Goal: Check status: Check status

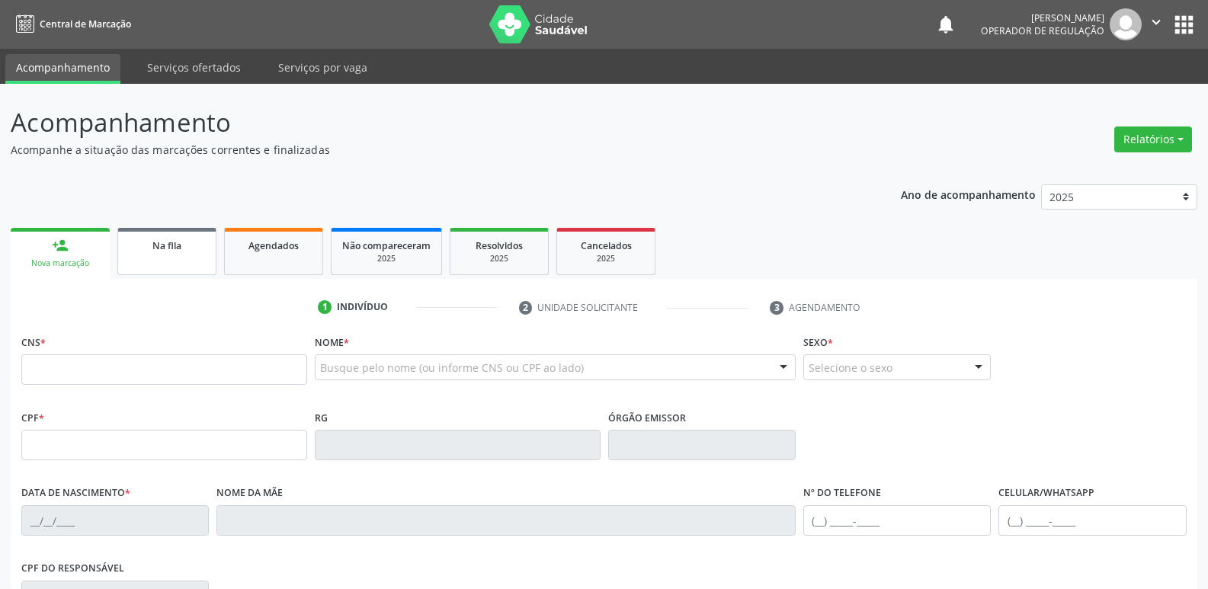
click at [185, 249] on div "Na fila" at bounding box center [167, 245] width 76 height 16
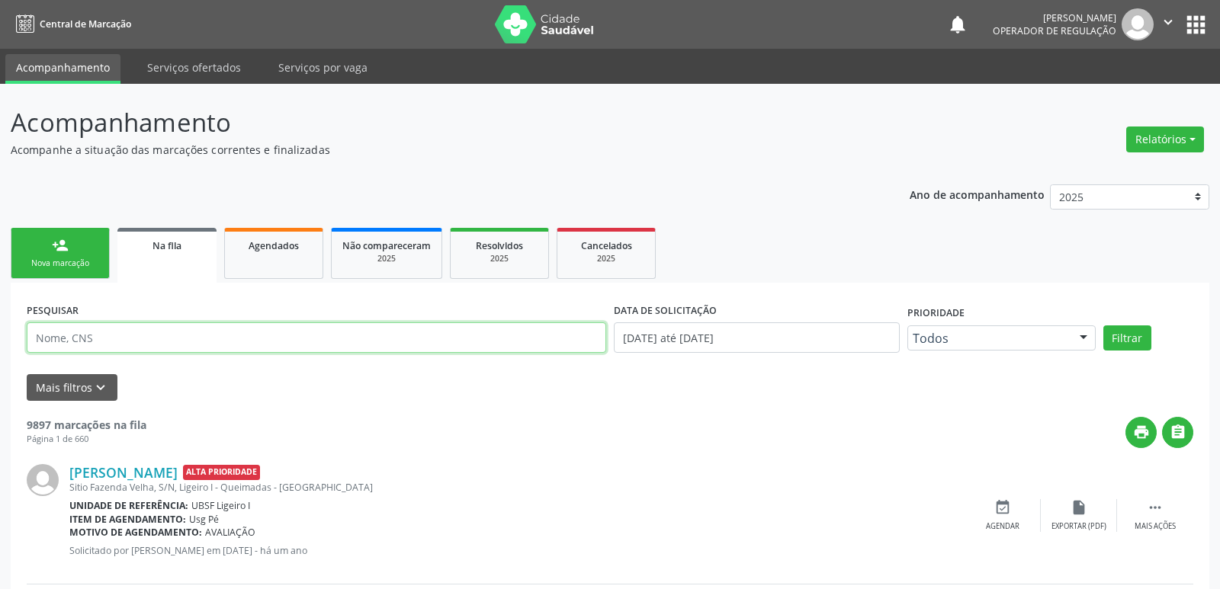
click at [129, 333] on input "text" at bounding box center [316, 338] width 579 height 30
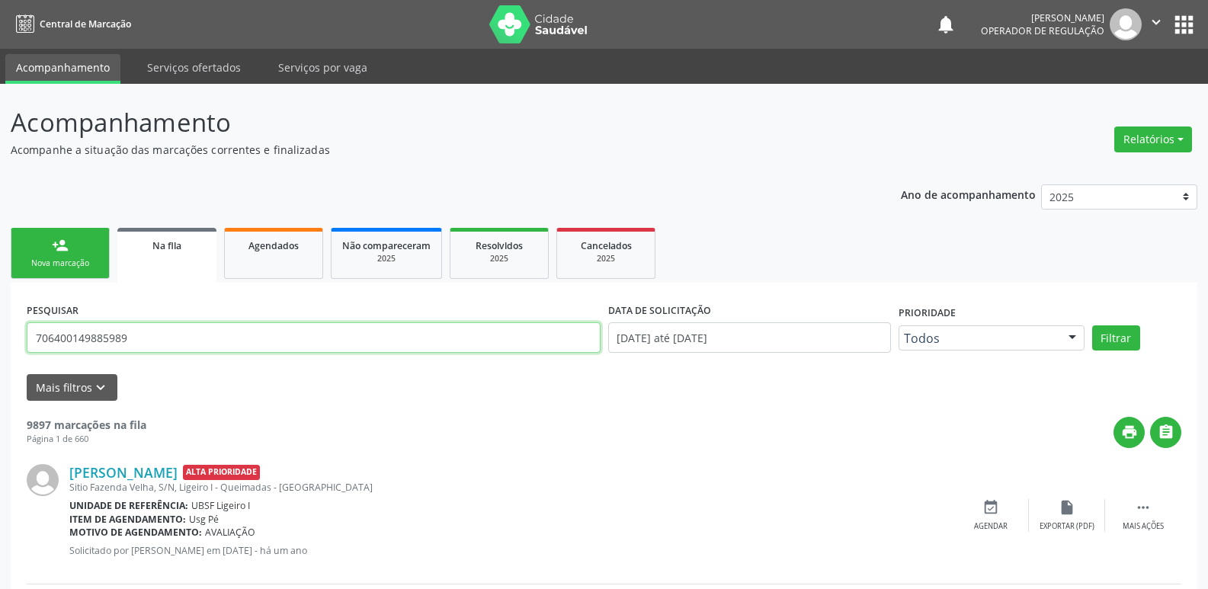
type input "706400149885989"
click at [1093, 326] on button "Filtrar" at bounding box center [1117, 339] width 48 height 26
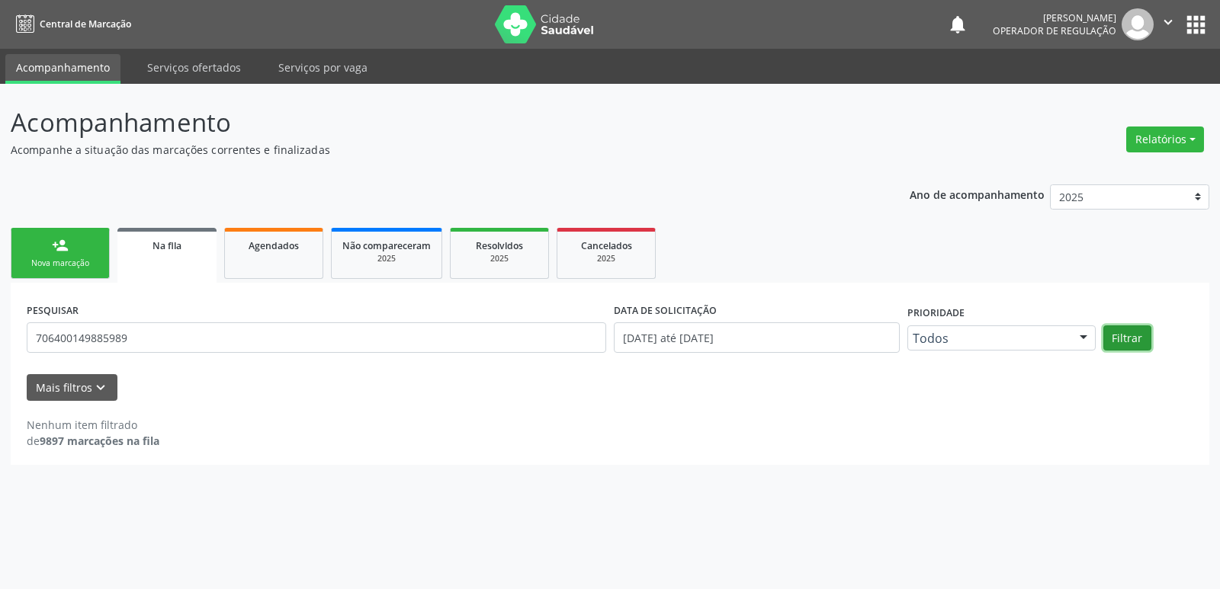
click at [1125, 327] on button "Filtrar" at bounding box center [1127, 339] width 48 height 26
click at [269, 239] on div "Agendados" at bounding box center [274, 245] width 76 height 16
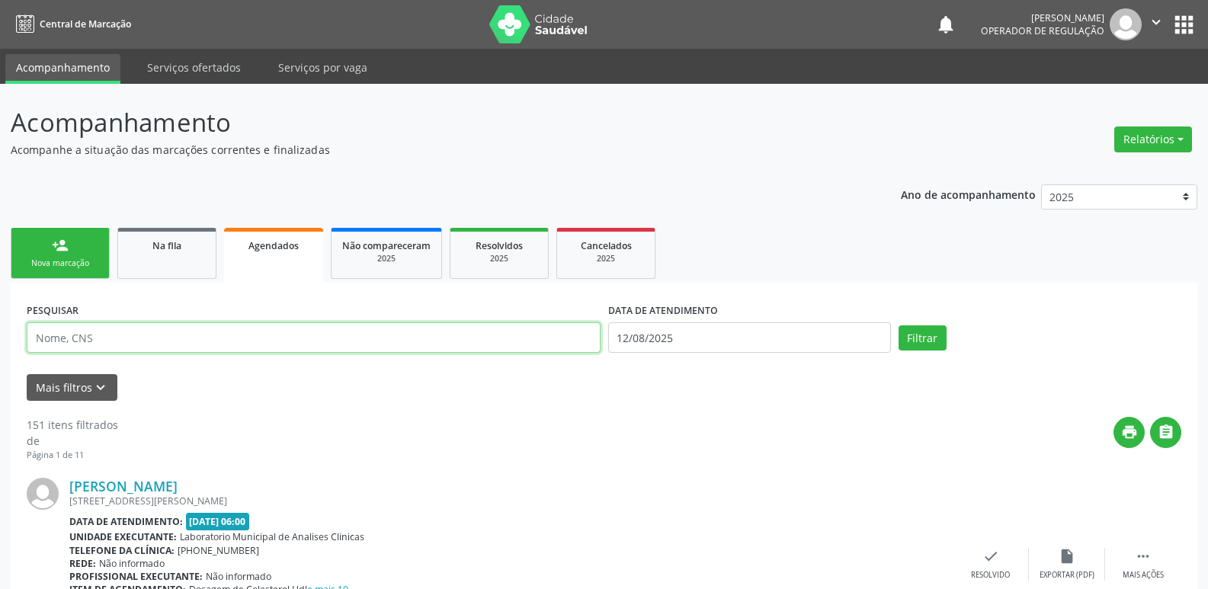
drag, startPoint x: 178, startPoint y: 332, endPoint x: 162, endPoint y: 332, distance: 15.3
click at [178, 332] on input "text" at bounding box center [314, 338] width 574 height 30
type input "706400149885989"
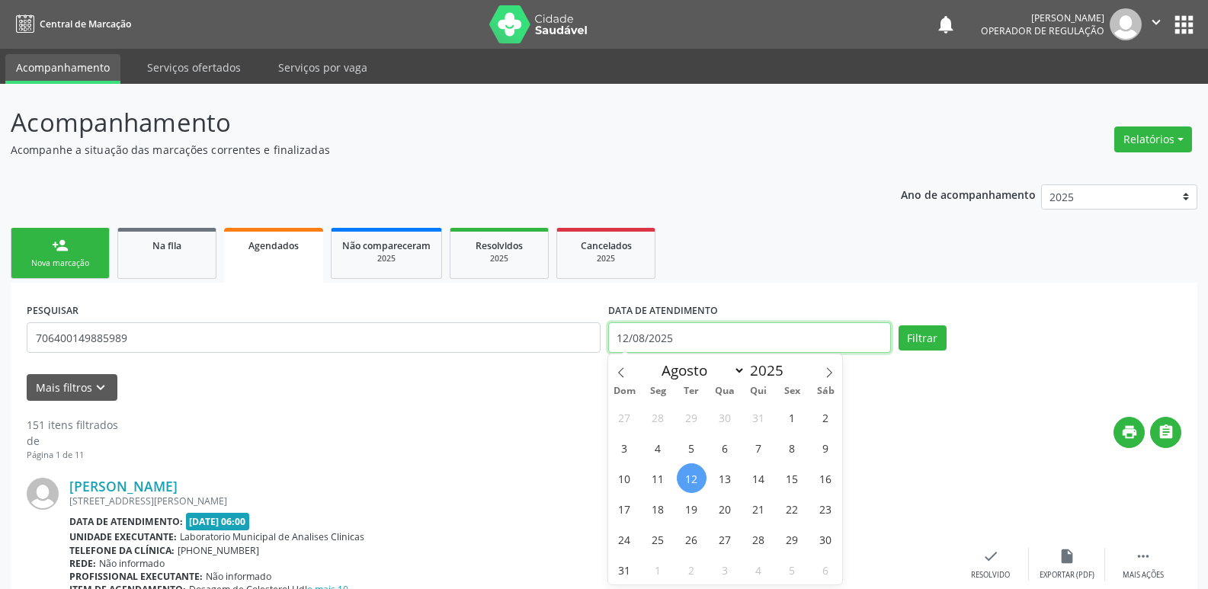
drag, startPoint x: 629, startPoint y: 337, endPoint x: 622, endPoint y: 330, distance: 9.7
click at [628, 337] on input "12/08/2025" at bounding box center [749, 338] width 283 height 30
click at [899, 326] on button "Filtrar" at bounding box center [923, 339] width 48 height 26
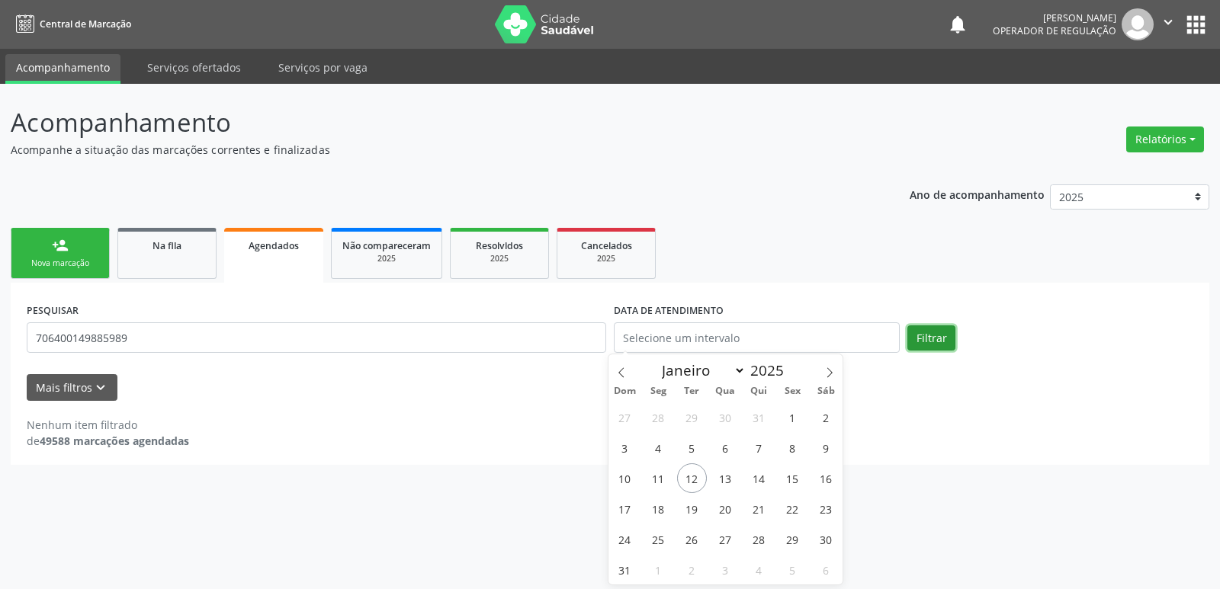
click at [940, 330] on button "Filtrar" at bounding box center [931, 339] width 48 height 26
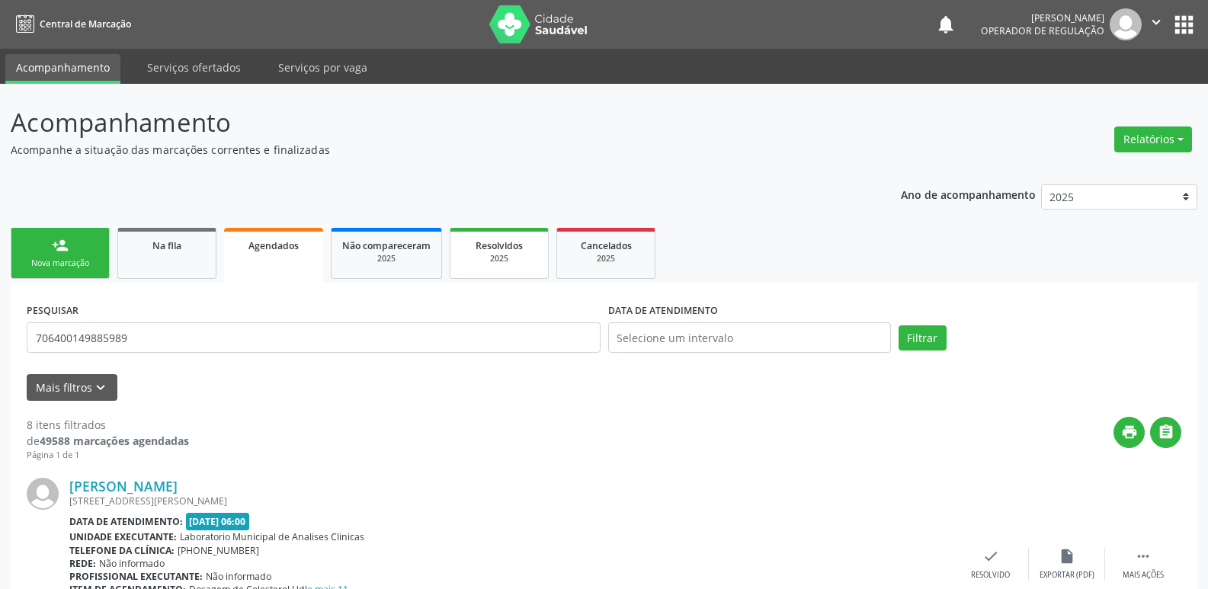
click at [472, 257] on div "2025" at bounding box center [499, 258] width 76 height 11
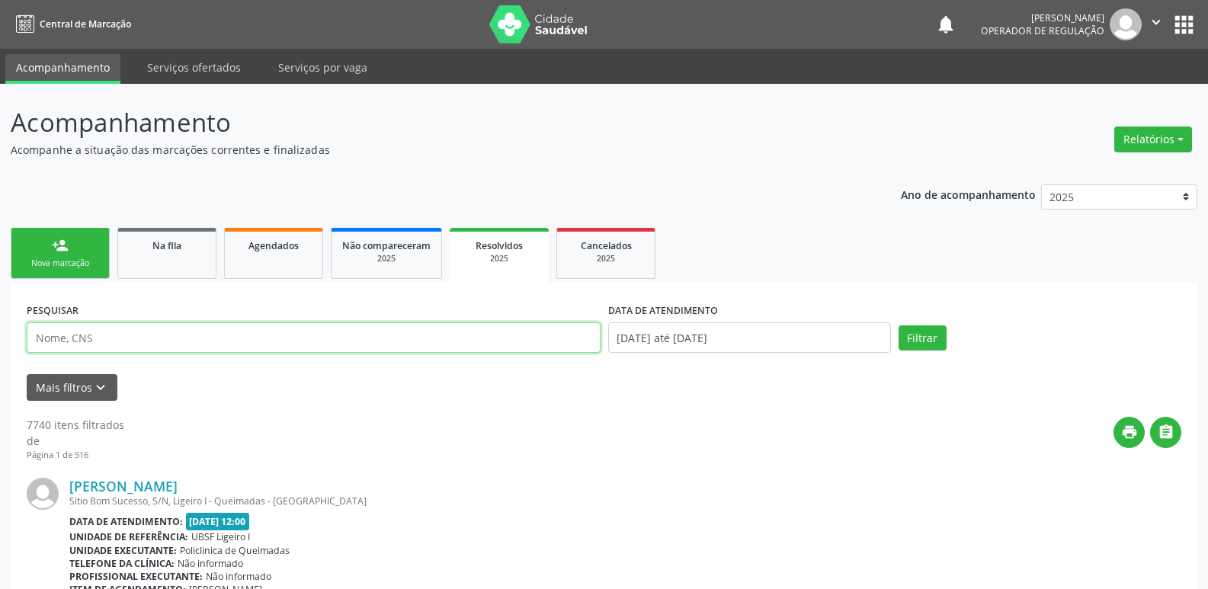
click at [113, 331] on input "text" at bounding box center [314, 338] width 574 height 30
type input "706400149885989"
click at [899, 326] on button "Filtrar" at bounding box center [923, 339] width 48 height 26
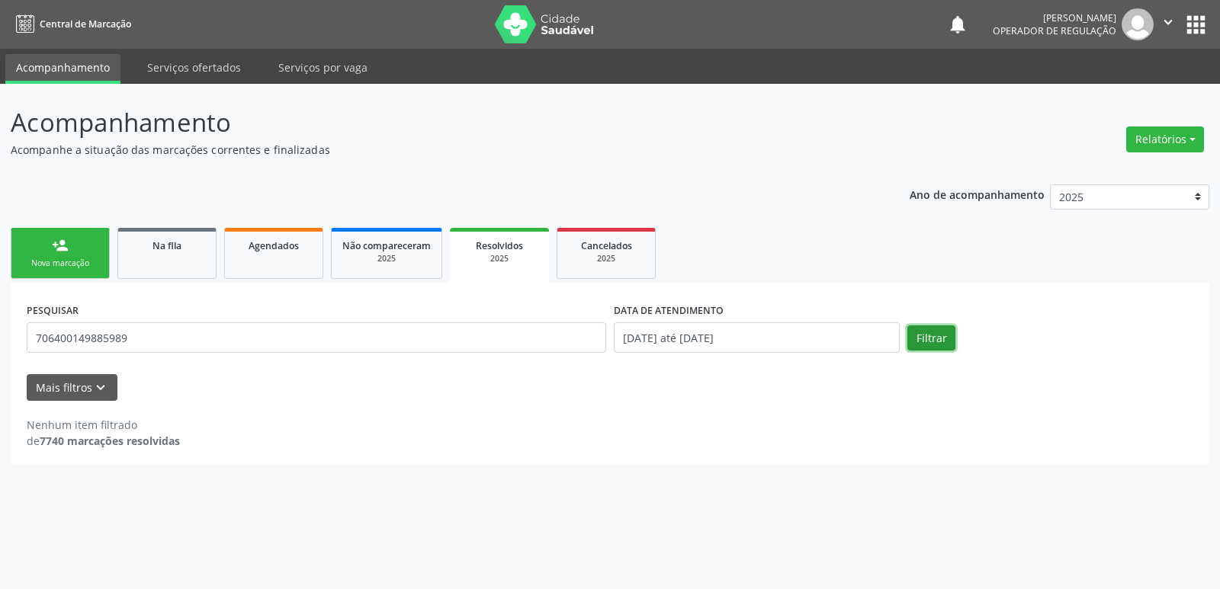
click at [932, 327] on button "Filtrar" at bounding box center [931, 339] width 48 height 26
click at [919, 338] on button "Filtrar" at bounding box center [931, 339] width 48 height 26
click at [159, 254] on link "Na fila" at bounding box center [166, 253] width 99 height 51
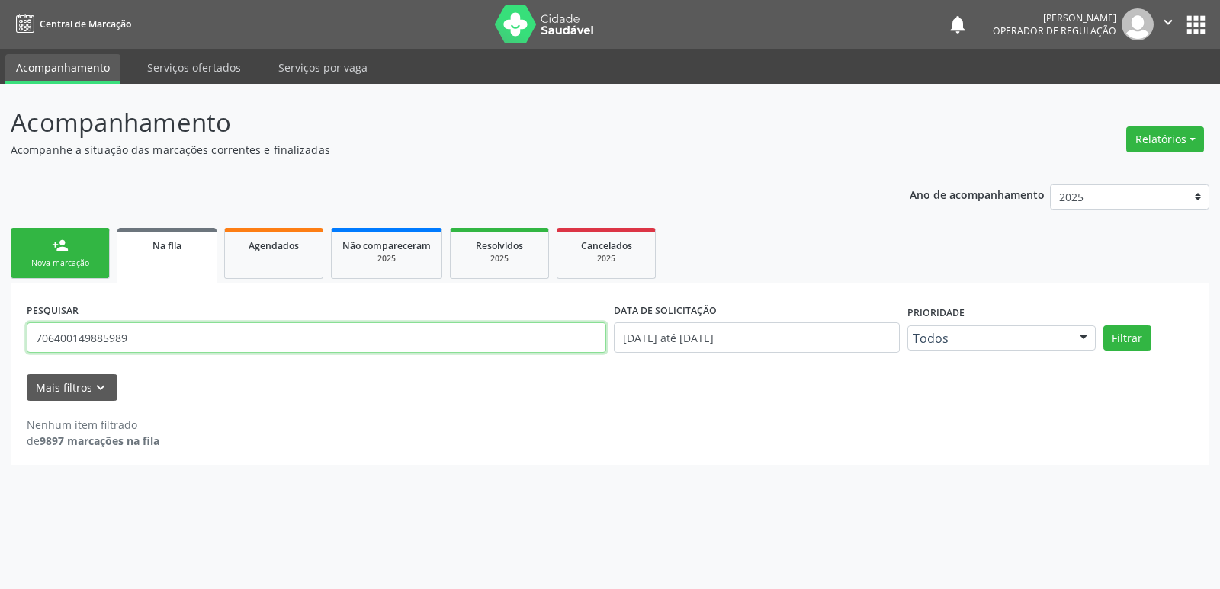
click at [152, 342] on input "706400149885989" at bounding box center [316, 338] width 579 height 30
click at [1134, 326] on button "Filtrar" at bounding box center [1127, 339] width 48 height 26
click at [1130, 343] on button "Filtrar" at bounding box center [1127, 339] width 48 height 26
click at [218, 338] on input "706400149885989" at bounding box center [316, 338] width 579 height 30
click at [302, 338] on input "706400149885989" at bounding box center [316, 338] width 579 height 30
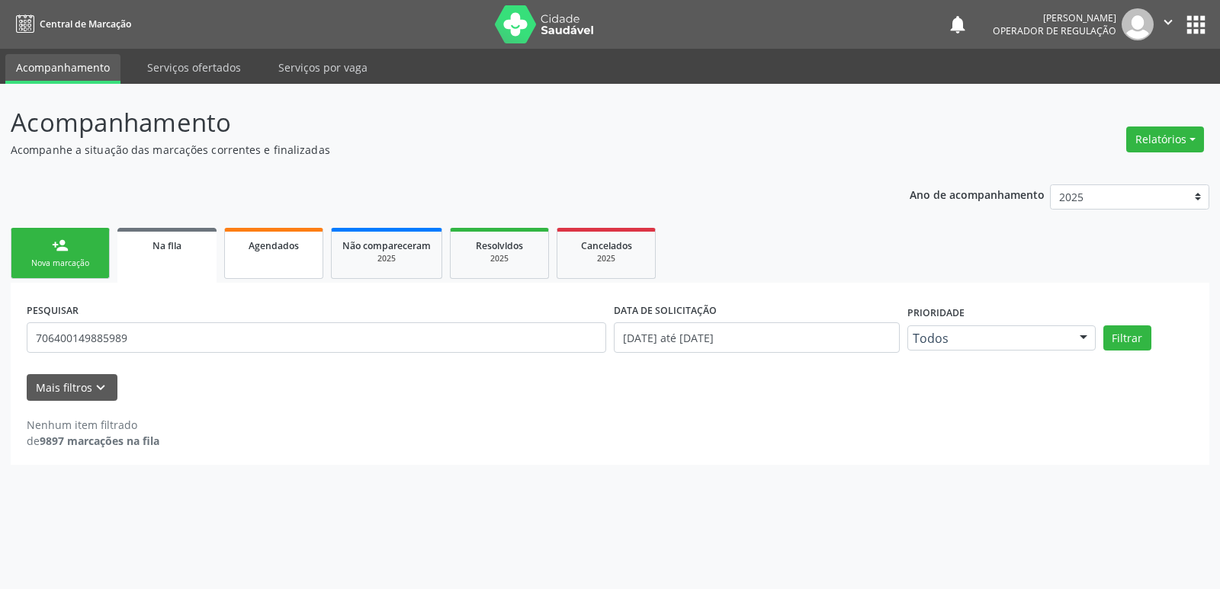
click at [270, 260] on link "Agendados" at bounding box center [273, 253] width 99 height 51
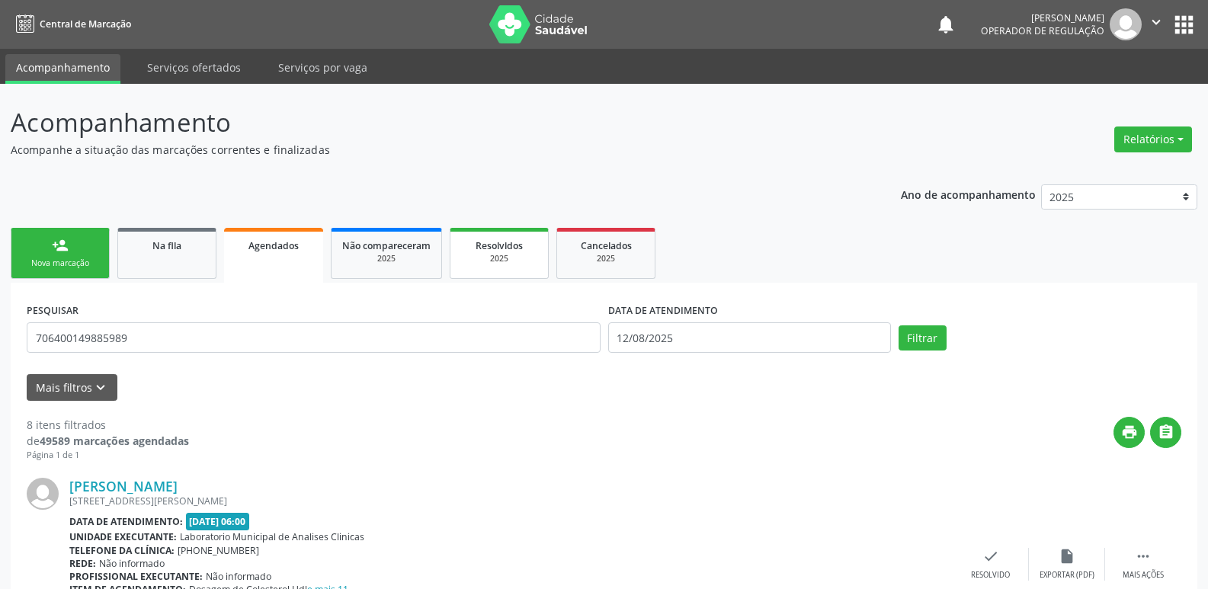
click at [525, 259] on div "2025" at bounding box center [499, 258] width 76 height 11
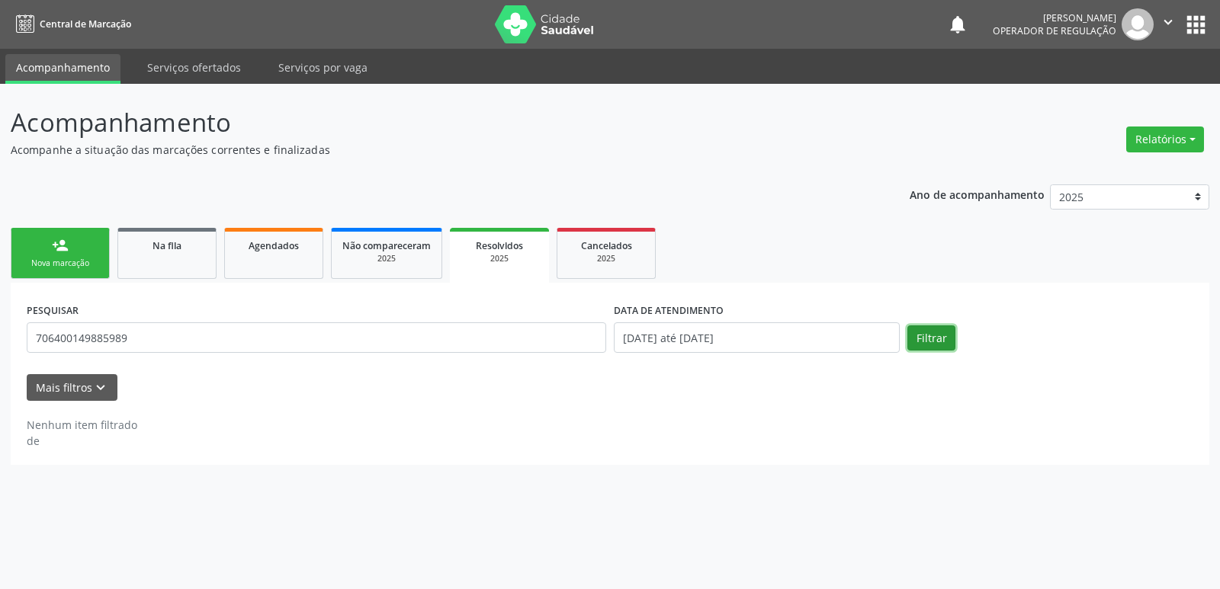
click at [934, 335] on button "Filtrar" at bounding box center [931, 339] width 48 height 26
click at [384, 263] on div "2025" at bounding box center [386, 258] width 88 height 11
click at [286, 270] on link "Agendados" at bounding box center [273, 253] width 99 height 51
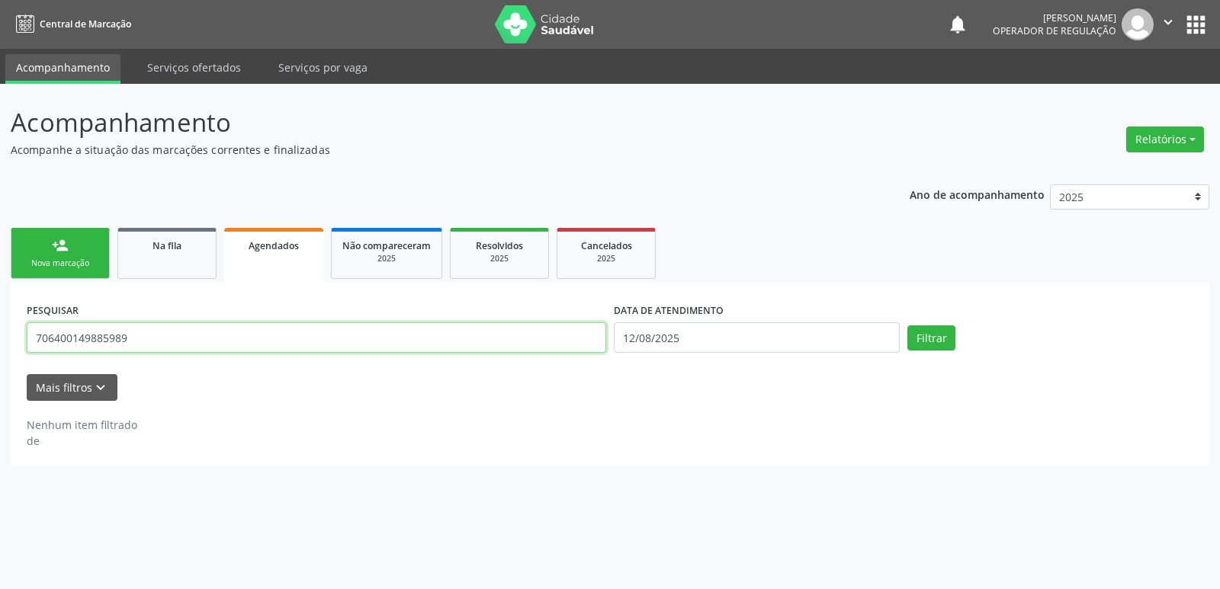
click at [268, 337] on input "706400149885989" at bounding box center [316, 338] width 579 height 30
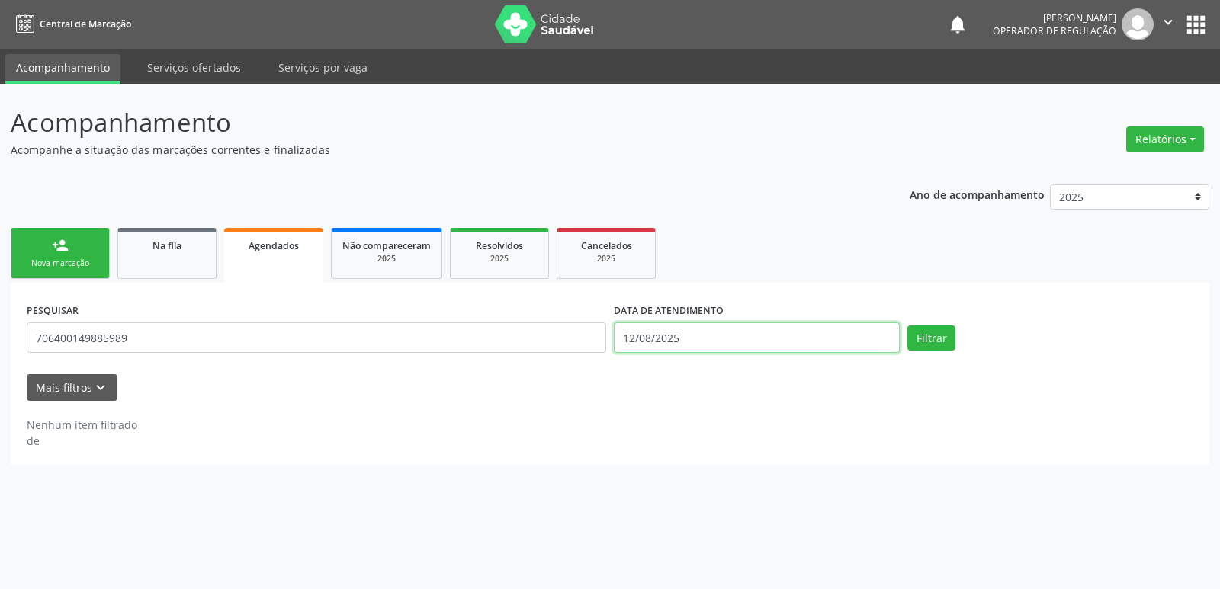
click at [721, 338] on input "12/08/2025" at bounding box center [757, 338] width 286 height 30
click at [907, 326] on button "Filtrar" at bounding box center [931, 339] width 48 height 26
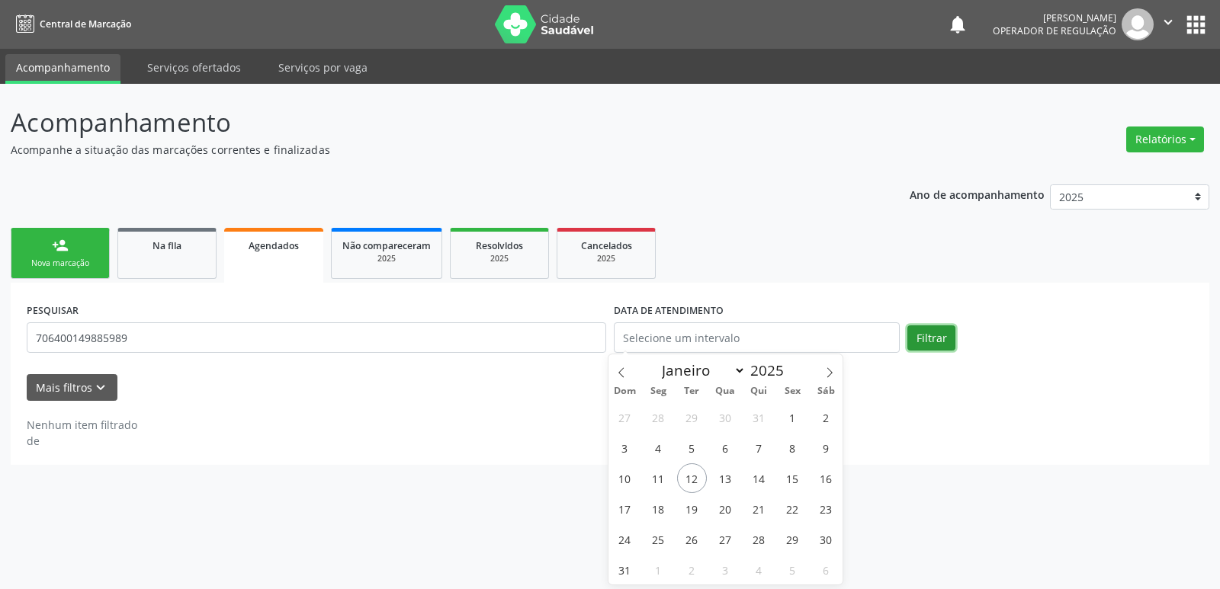
click at [942, 332] on button "Filtrar" at bounding box center [931, 339] width 48 height 26
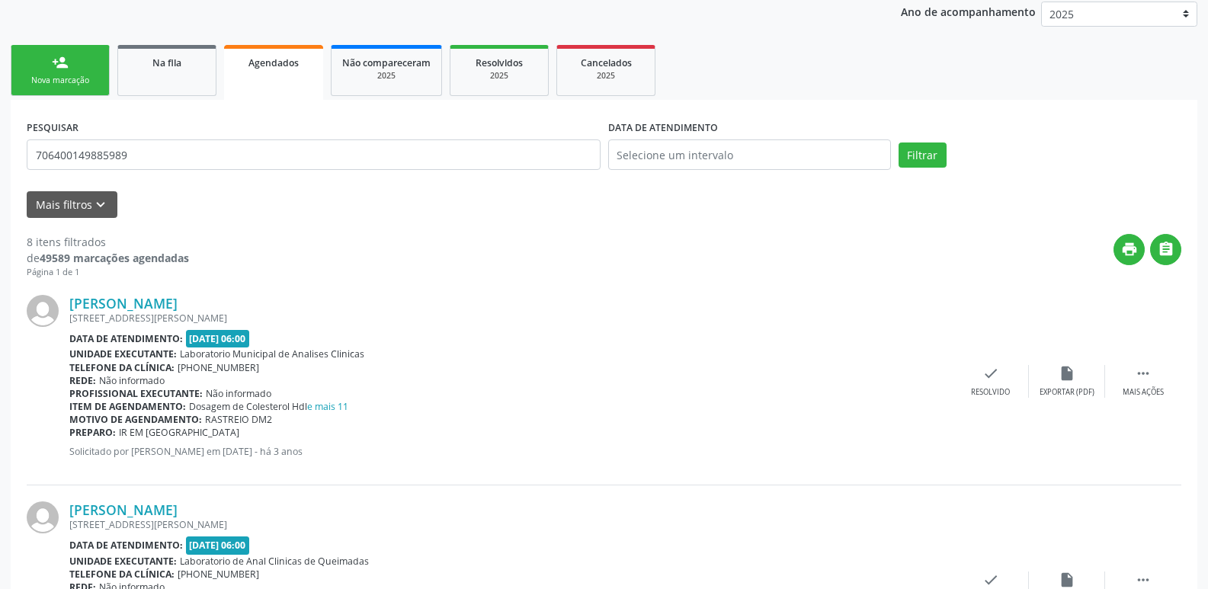
scroll to position [103, 0]
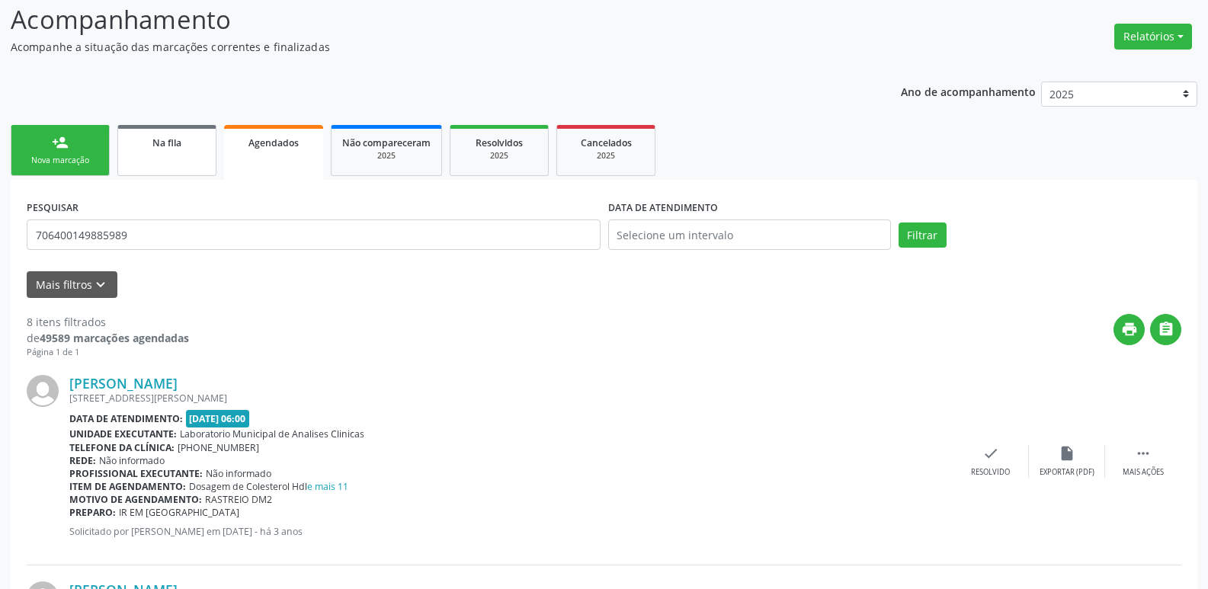
click at [154, 150] on link "Na fila" at bounding box center [166, 150] width 99 height 51
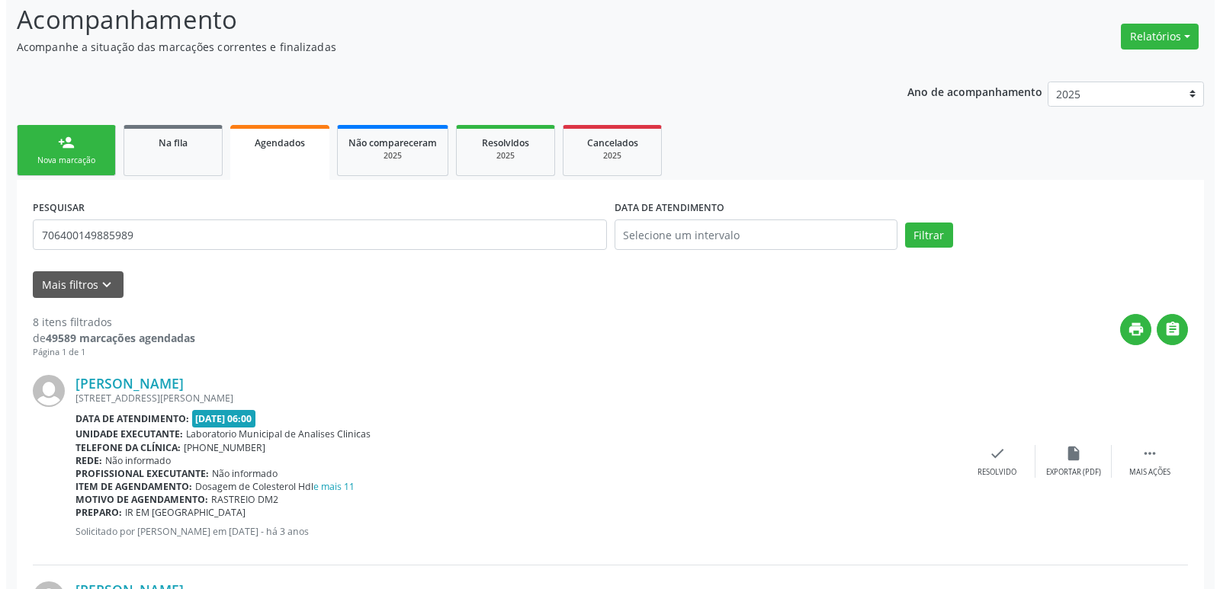
scroll to position [0, 0]
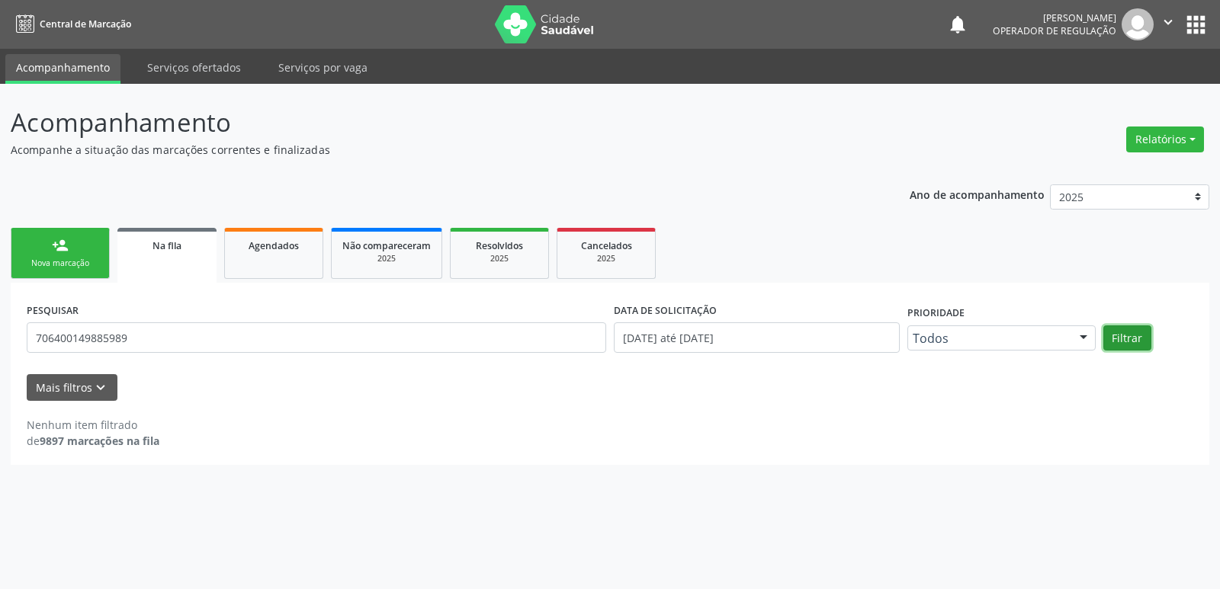
click at [1138, 341] on button "Filtrar" at bounding box center [1127, 339] width 48 height 26
click at [169, 341] on input "706400149885989" at bounding box center [316, 338] width 579 height 30
click at [1128, 341] on button "Filtrar" at bounding box center [1127, 339] width 48 height 26
drag, startPoint x: 1189, startPoint y: 34, endPoint x: 1179, endPoint y: 37, distance: 9.4
click at [1187, 34] on button "apps" at bounding box center [1196, 24] width 27 height 27
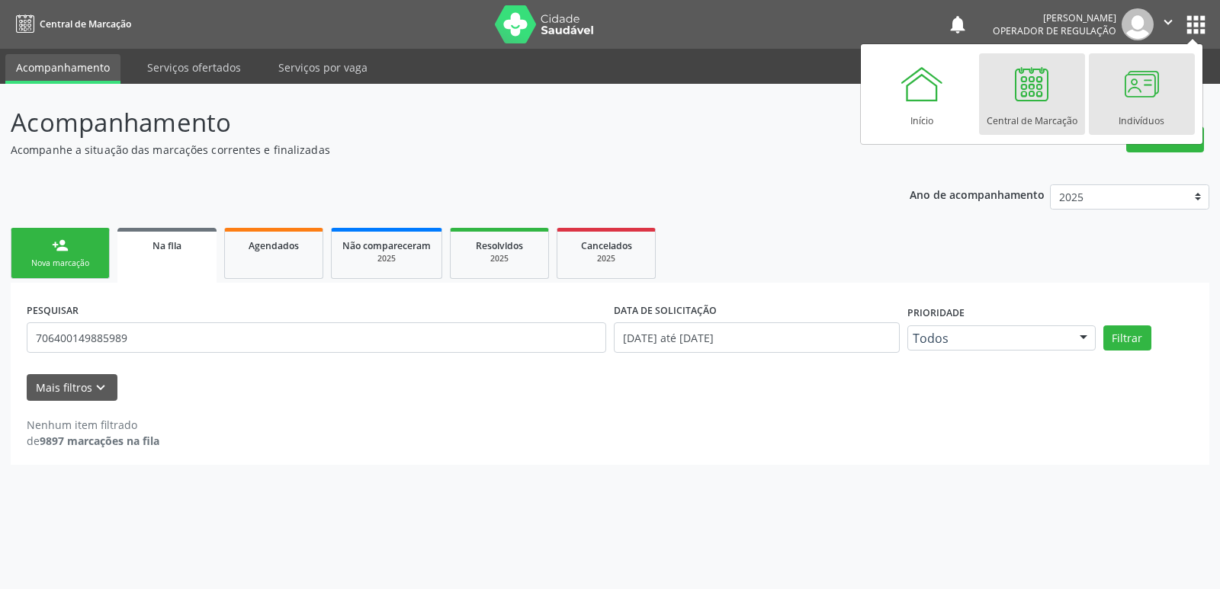
click at [1118, 104] on div at bounding box center [1141, 84] width 46 height 46
